Goal: Information Seeking & Learning: Learn about a topic

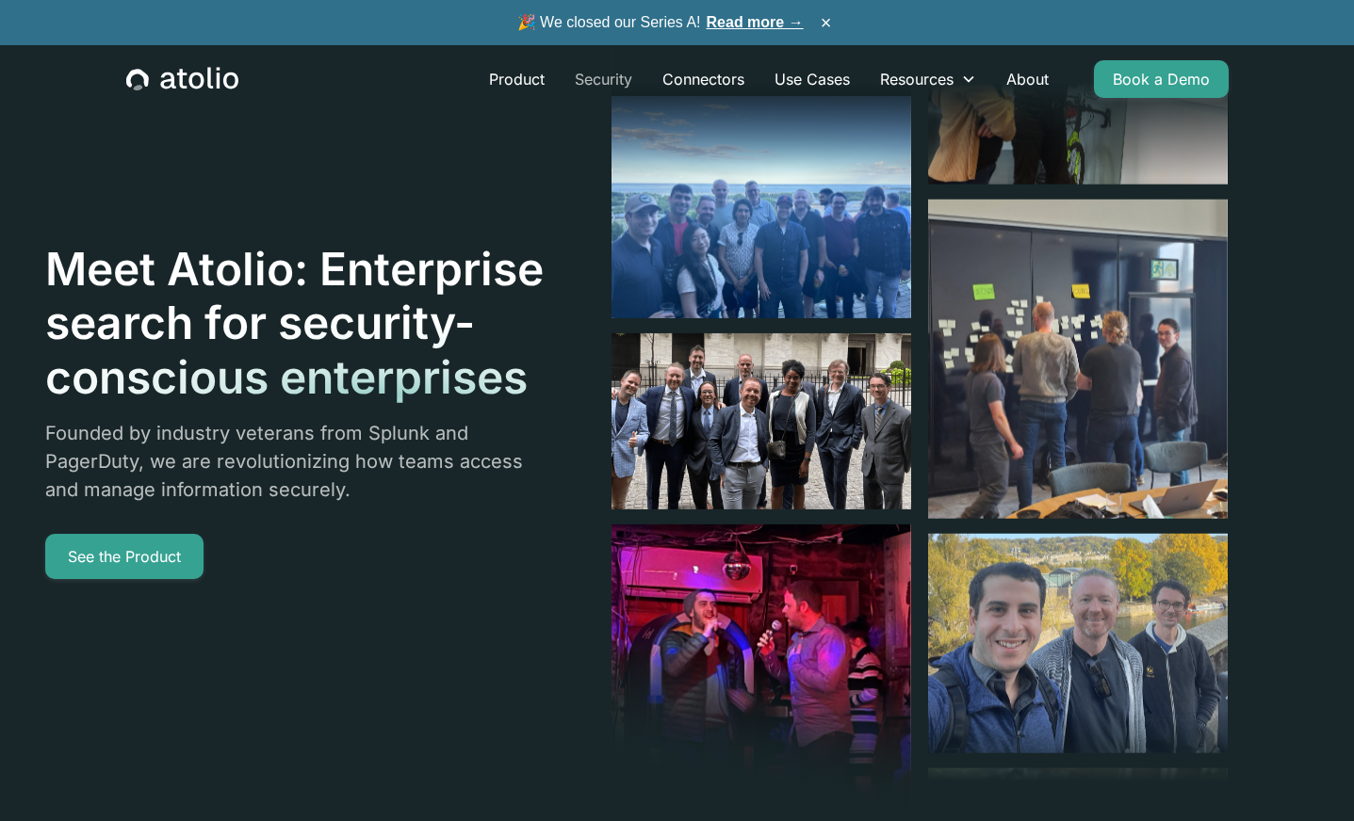
drag, startPoint x: 593, startPoint y: 76, endPoint x: 598, endPoint y: 95, distance: 19.7
click at [593, 76] on link "Security" at bounding box center [604, 79] width 88 height 38
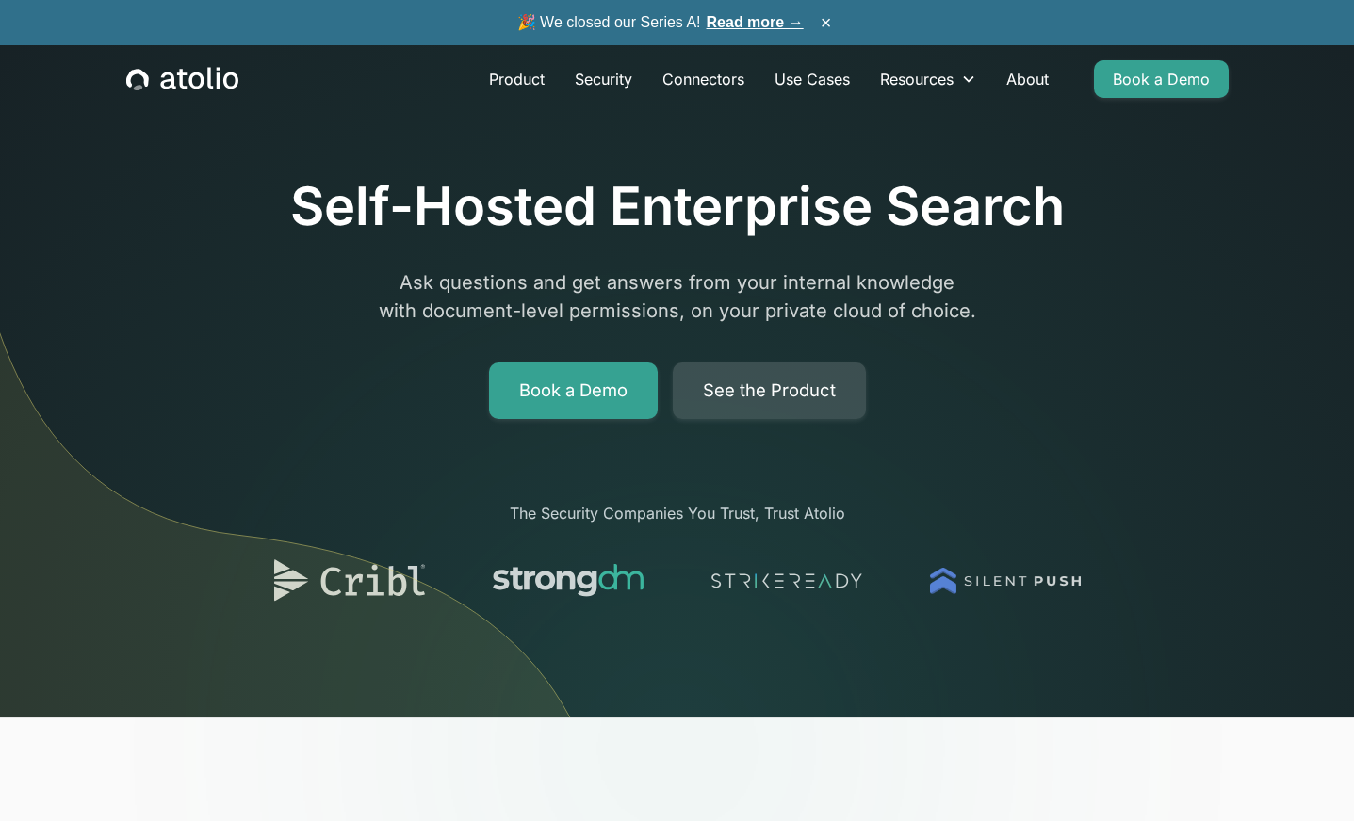
click at [805, 398] on link "See the Product" at bounding box center [769, 391] width 193 height 57
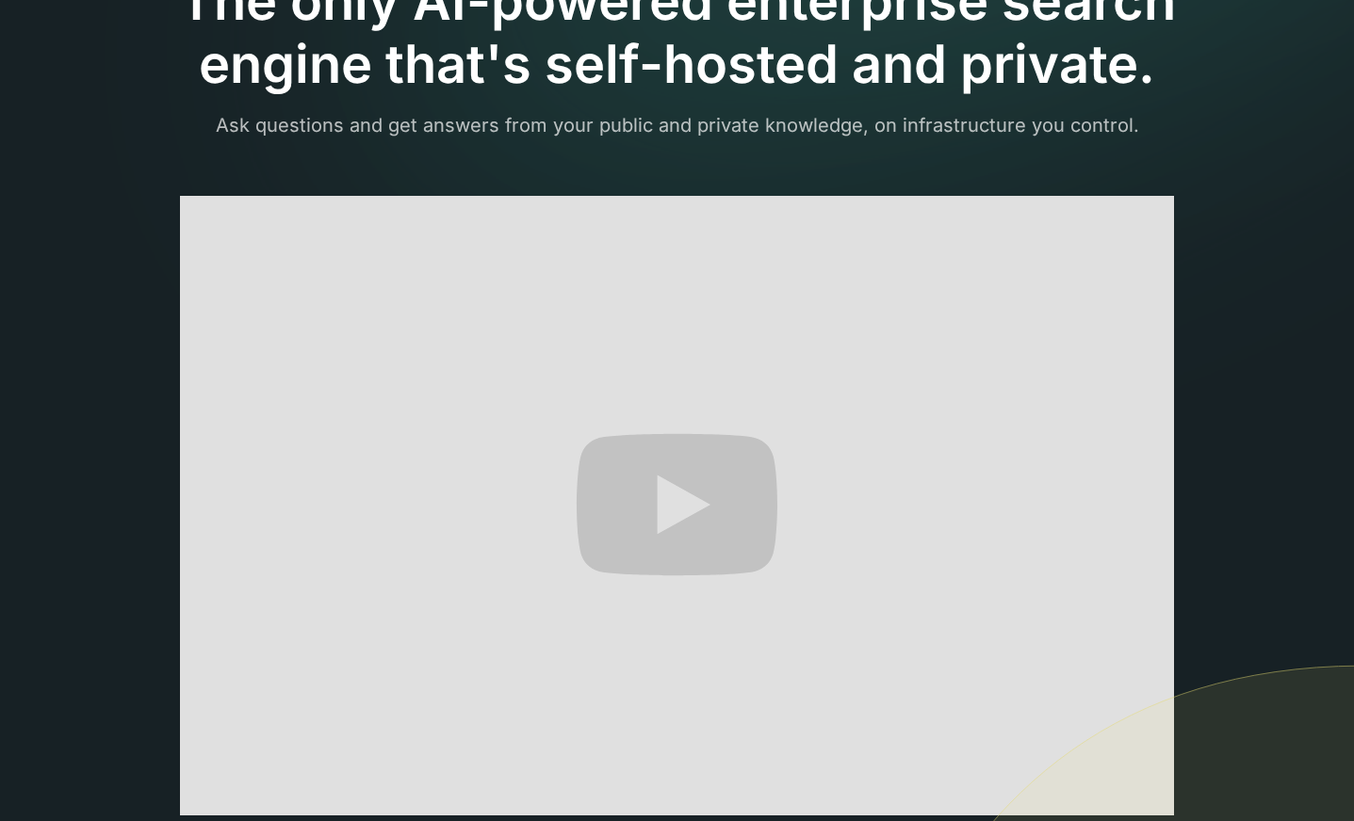
scroll to position [185, 0]
